Goal: Information Seeking & Learning: Find specific fact

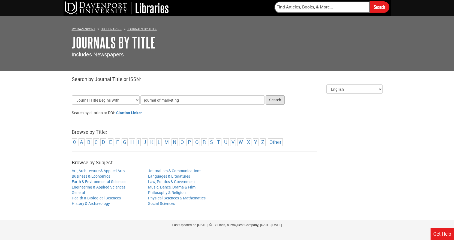
type input "journal of marketing"
drag, startPoint x: 278, startPoint y: 101, endPoint x: 267, endPoint y: 114, distance: 16.9
click at [278, 102] on button "Search" at bounding box center [275, 100] width 19 height 9
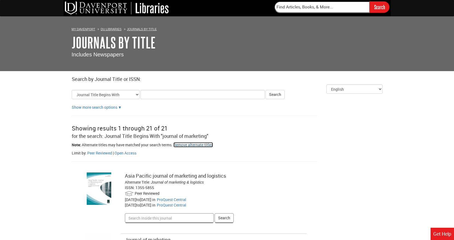
click at [196, 144] on link "Remove alternate titles" at bounding box center [194, 144] width 40 height 5
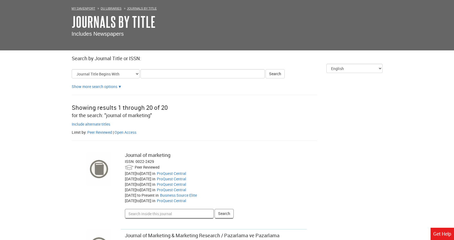
scroll to position [109, 0]
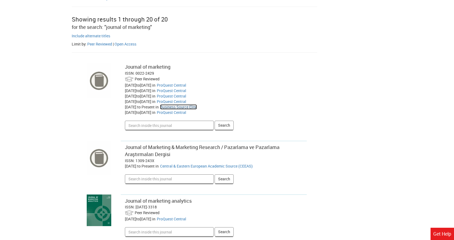
click at [196, 108] on link "Business Source Elite" at bounding box center [178, 107] width 37 height 5
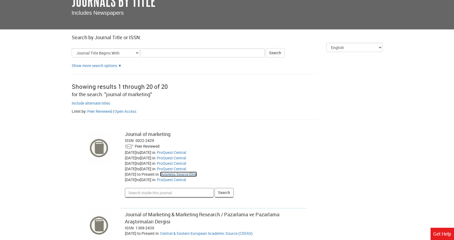
scroll to position [0, 0]
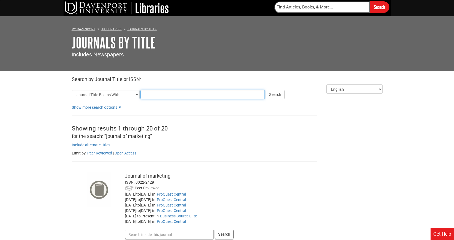
click at [156, 92] on input "Title Search Criteria" at bounding box center [203, 94] width 124 height 9
paste input "OTJR: [MEDICAL_DATA] Journal of Research"
type input "OTJR: [MEDICAL_DATA] Journal of Research"
click button "Search" at bounding box center [275, 94] width 19 height 9
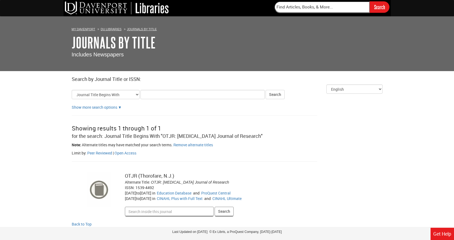
scroll to position [14, 0]
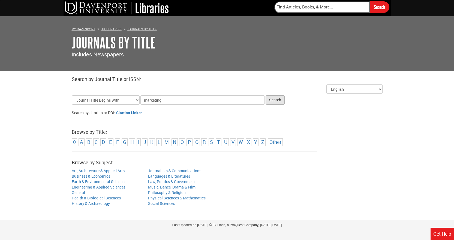
type input "marketing"
click at [275, 99] on button "Search" at bounding box center [275, 100] width 19 height 9
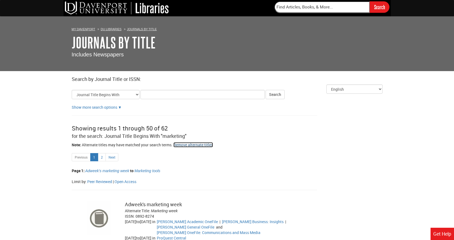
click at [195, 146] on link "Remove alternate titles" at bounding box center [194, 144] width 40 height 5
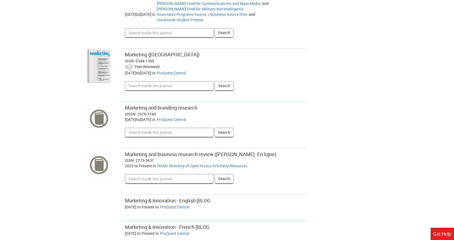
scroll to position [409, 0]
